Goal: Information Seeking & Learning: Learn about a topic

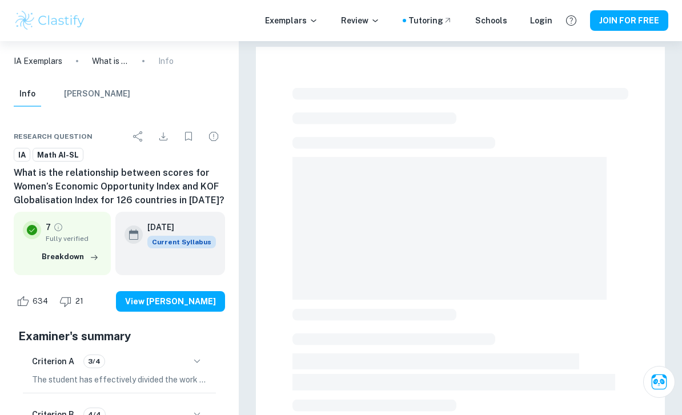
drag, startPoint x: 316, startPoint y: 67, endPoint x: -1, endPoint y: -1, distance: 323.5
click at [0, 0] on html "We value your privacy We use cookies to enhance your browsing experience, serve…" at bounding box center [341, 207] width 682 height 415
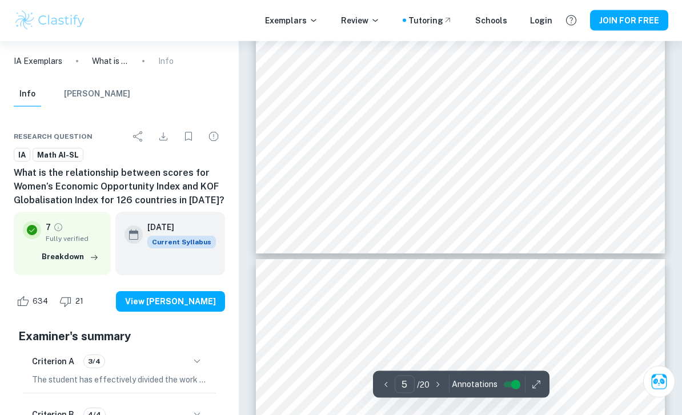
scroll to position [2834, 0]
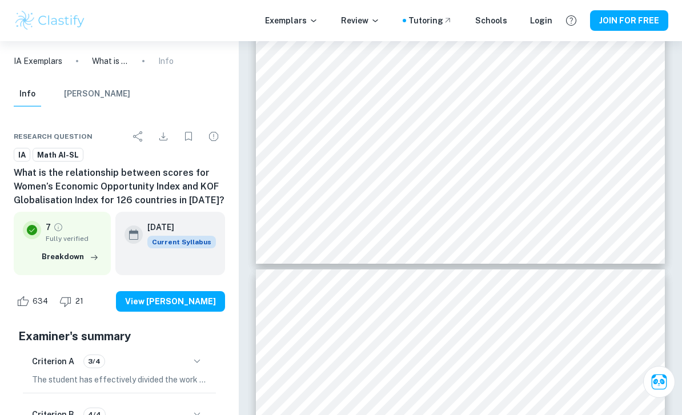
drag, startPoint x: 509, startPoint y: 6, endPoint x: -1, endPoint y: -2835, distance: 2885.7
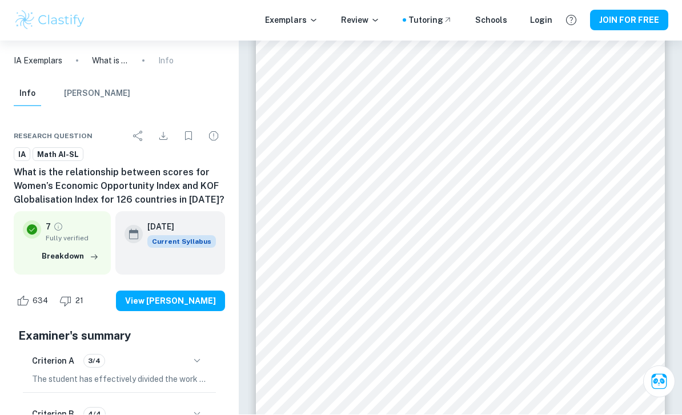
scroll to position [3087, 0]
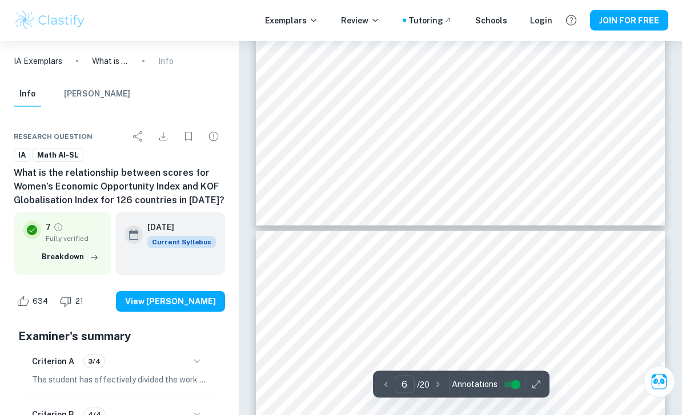
type input "7"
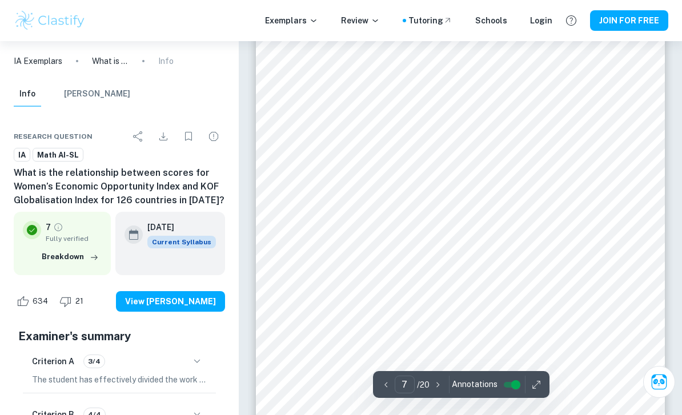
scroll to position [3676, 0]
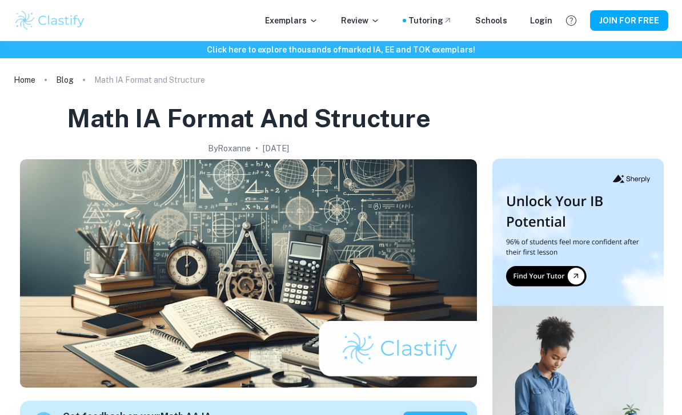
scroll to position [720, 0]
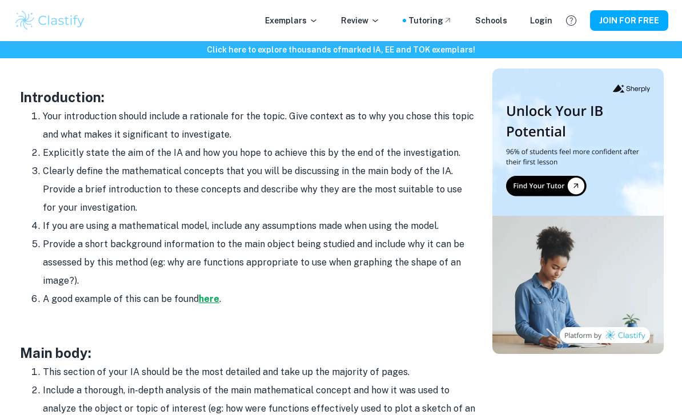
click at [206, 300] on strong "here" at bounding box center [209, 298] width 21 height 11
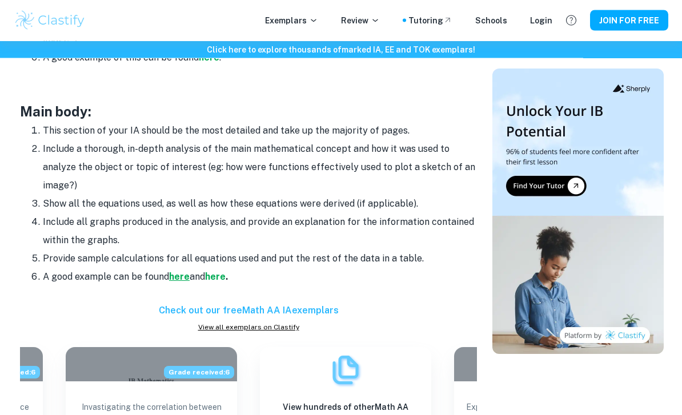
scroll to position [961, 0]
click at [178, 271] on strong "here" at bounding box center [179, 276] width 21 height 11
click at [216, 274] on strong "here" at bounding box center [215, 276] width 21 height 11
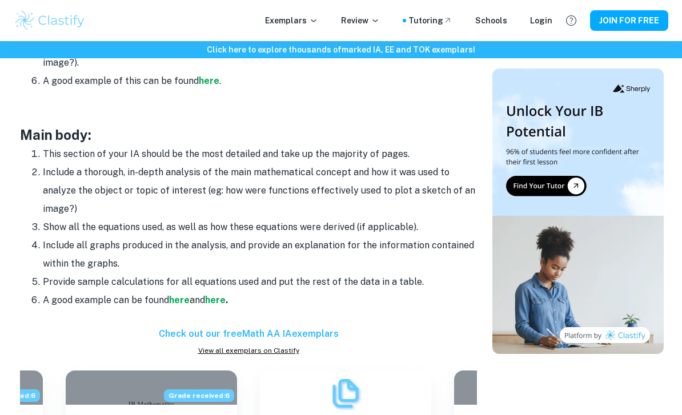
scroll to position [937, 0]
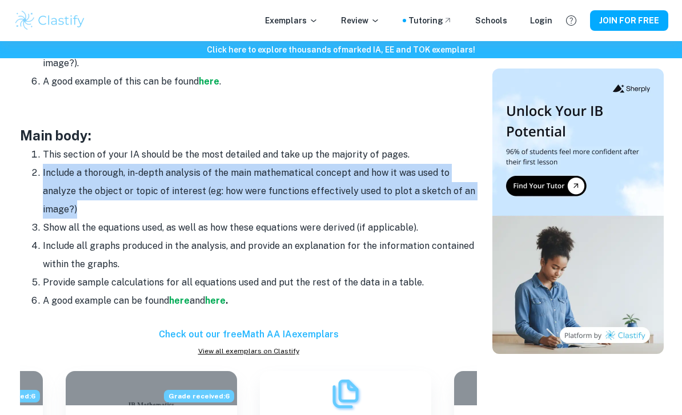
drag, startPoint x: 116, startPoint y: 204, endPoint x: 42, endPoint y: 169, distance: 82.2
click at [42, 169] on ol "This section of your IA should be the most detailed and take up the majority of…" at bounding box center [248, 228] width 457 height 164
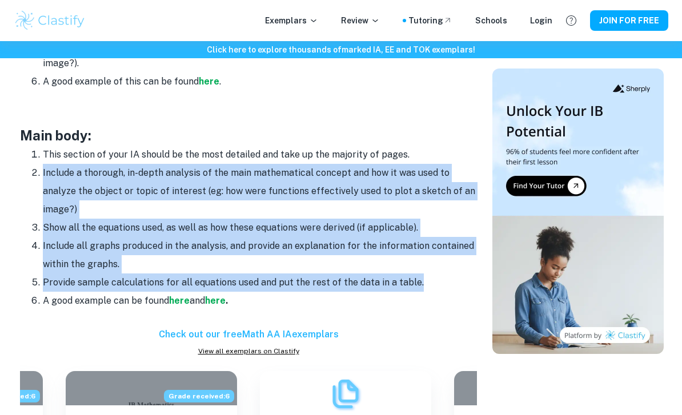
drag, startPoint x: 422, startPoint y: 278, endPoint x: 46, endPoint y: 171, distance: 391.6
click at [102, 183] on li "Include a thorough, in-depth analysis of the main mathematical concept and how …" at bounding box center [260, 191] width 434 height 55
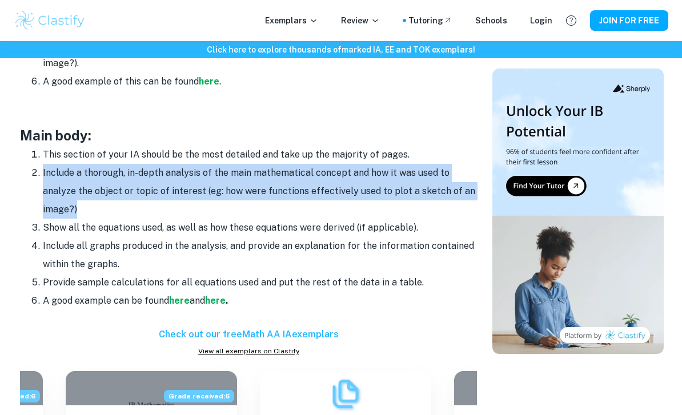
drag, startPoint x: 89, startPoint y: 205, endPoint x: 30, endPoint y: 171, distance: 68.3
click at [43, 171] on li "Include a thorough, in-depth analysis of the main mathematical concept and how …" at bounding box center [260, 191] width 434 height 55
copy li "Include a thorough, in-depth analysis of the main mathematical concept and how …"
click at [377, 185] on li "Include a thorough, in-depth analysis of the main mathematical concept and how …" at bounding box center [260, 191] width 434 height 55
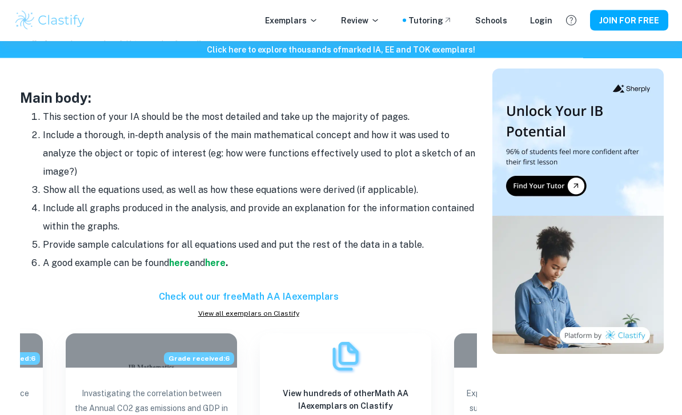
scroll to position [975, 0]
click at [453, 78] on p at bounding box center [248, 78] width 457 height 17
